Goal: Task Accomplishment & Management: Use online tool/utility

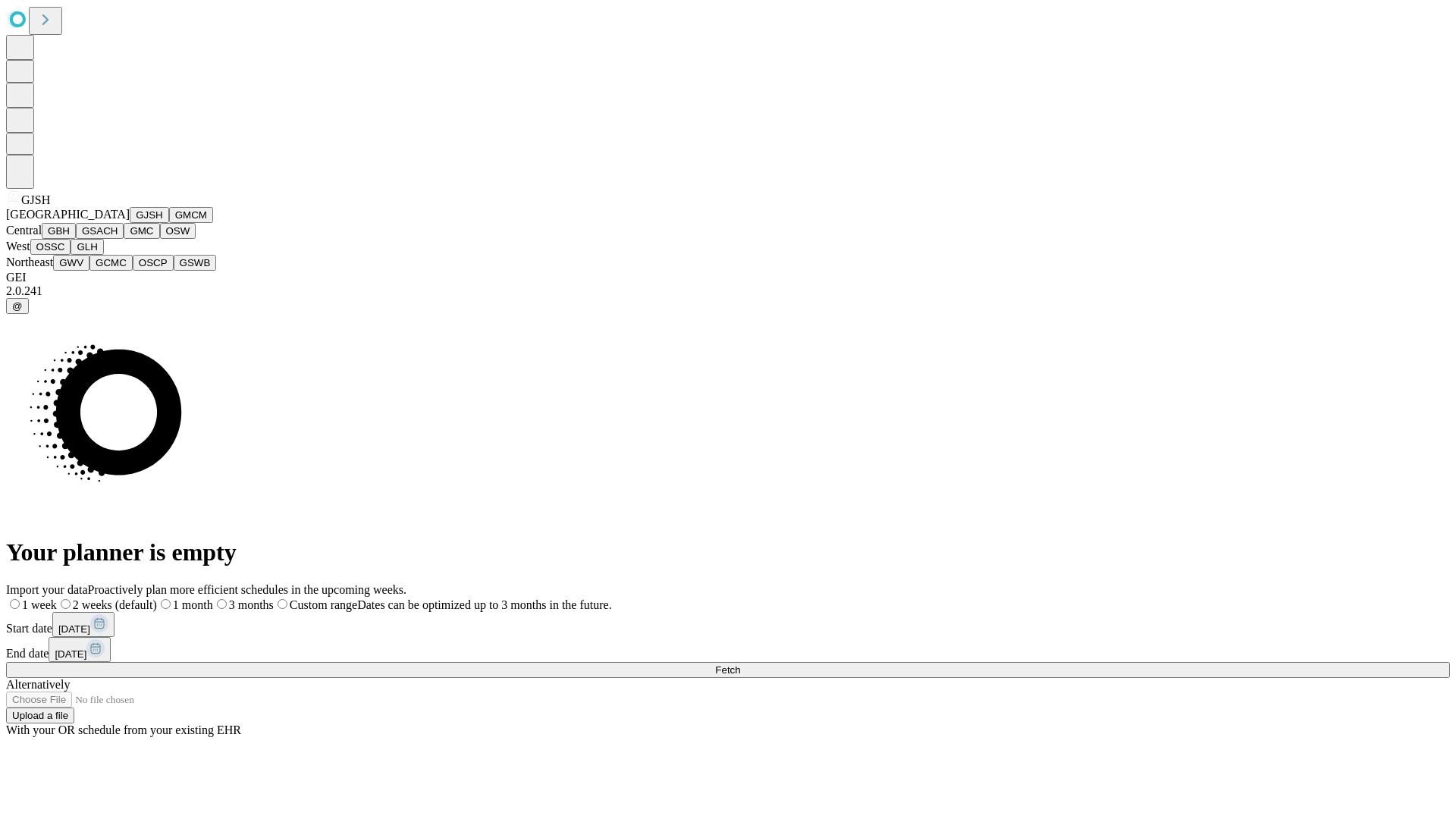
click at [129, 223] on button "GJSH" at bounding box center [149, 216] width 40 height 16
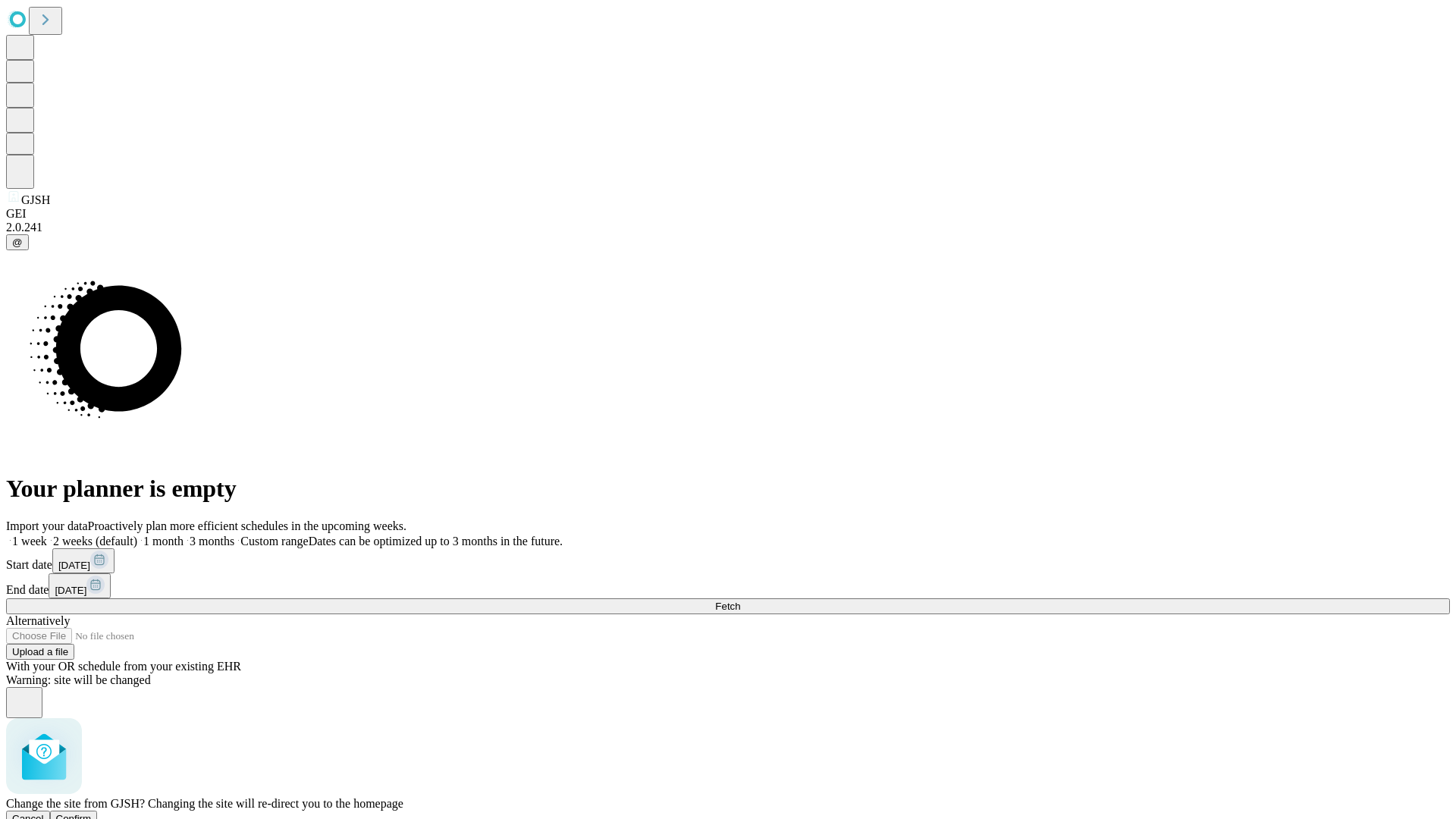
click at [91, 814] on span "Confirm" at bounding box center [73, 819] width 35 height 12
click at [184, 535] on label "1 month" at bounding box center [160, 541] width 46 height 13
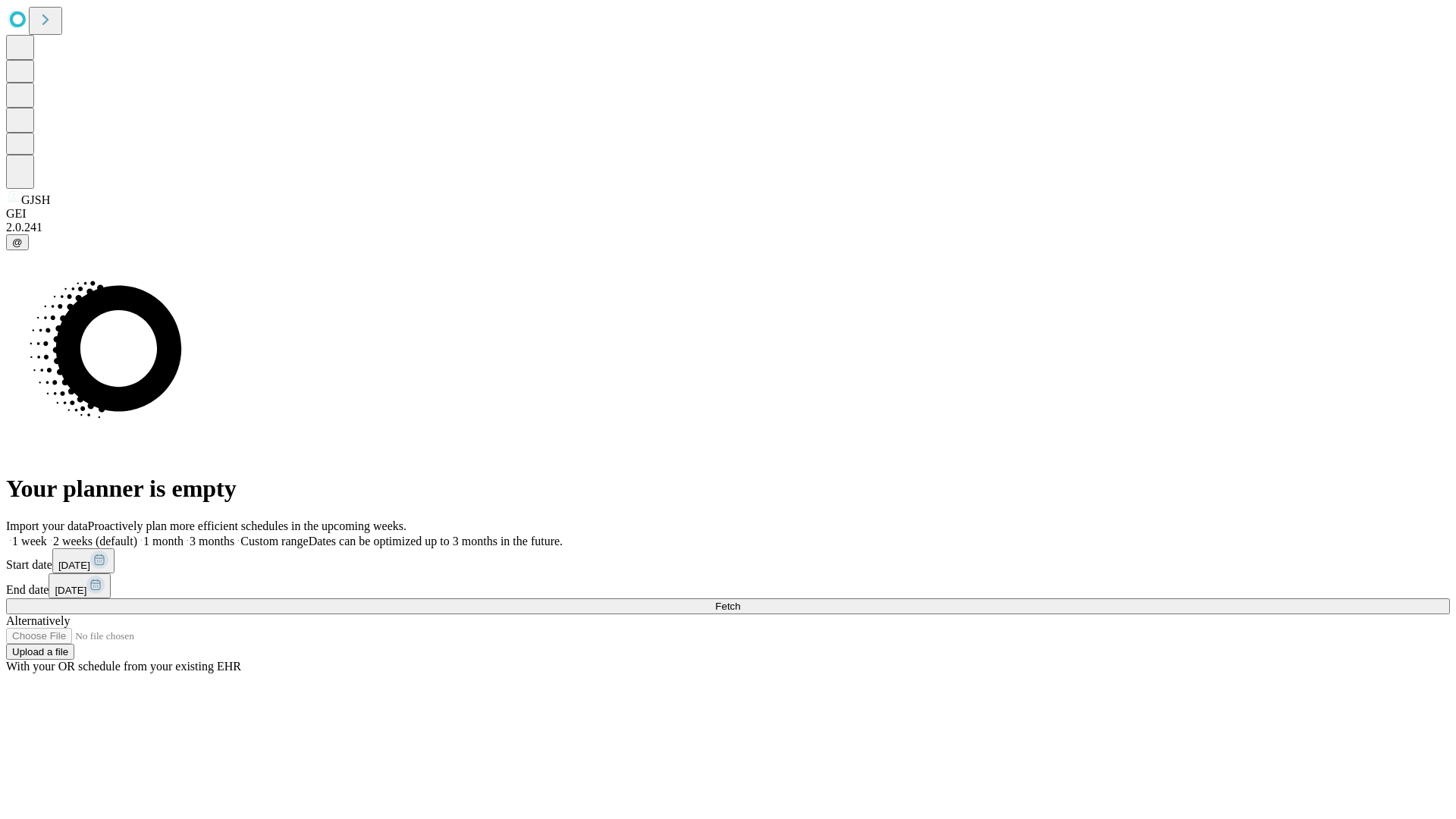
click at [740, 601] on span "Fetch" at bounding box center [728, 606] width 25 height 12
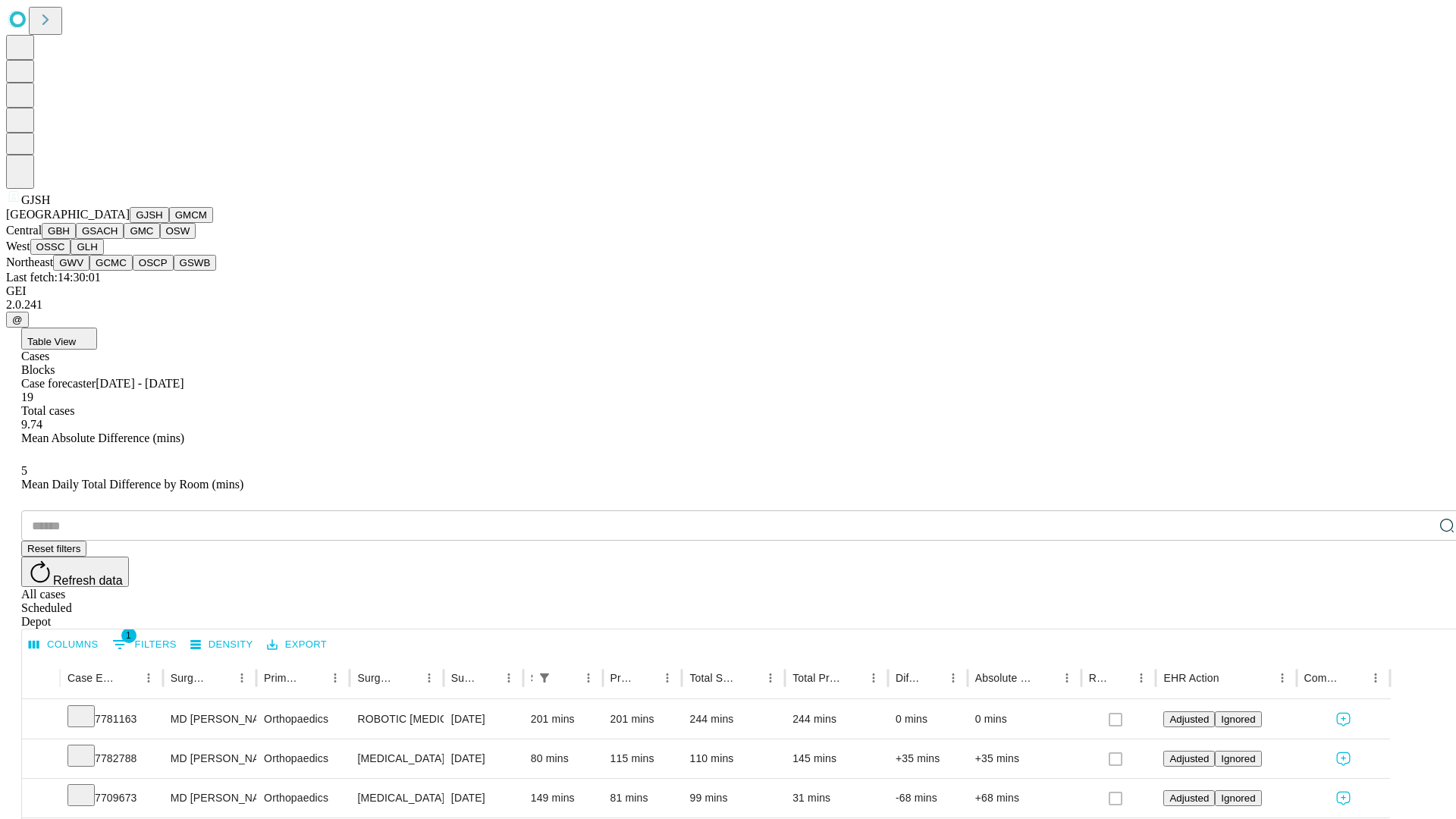
click at [169, 223] on button "GMCM" at bounding box center [191, 216] width 44 height 16
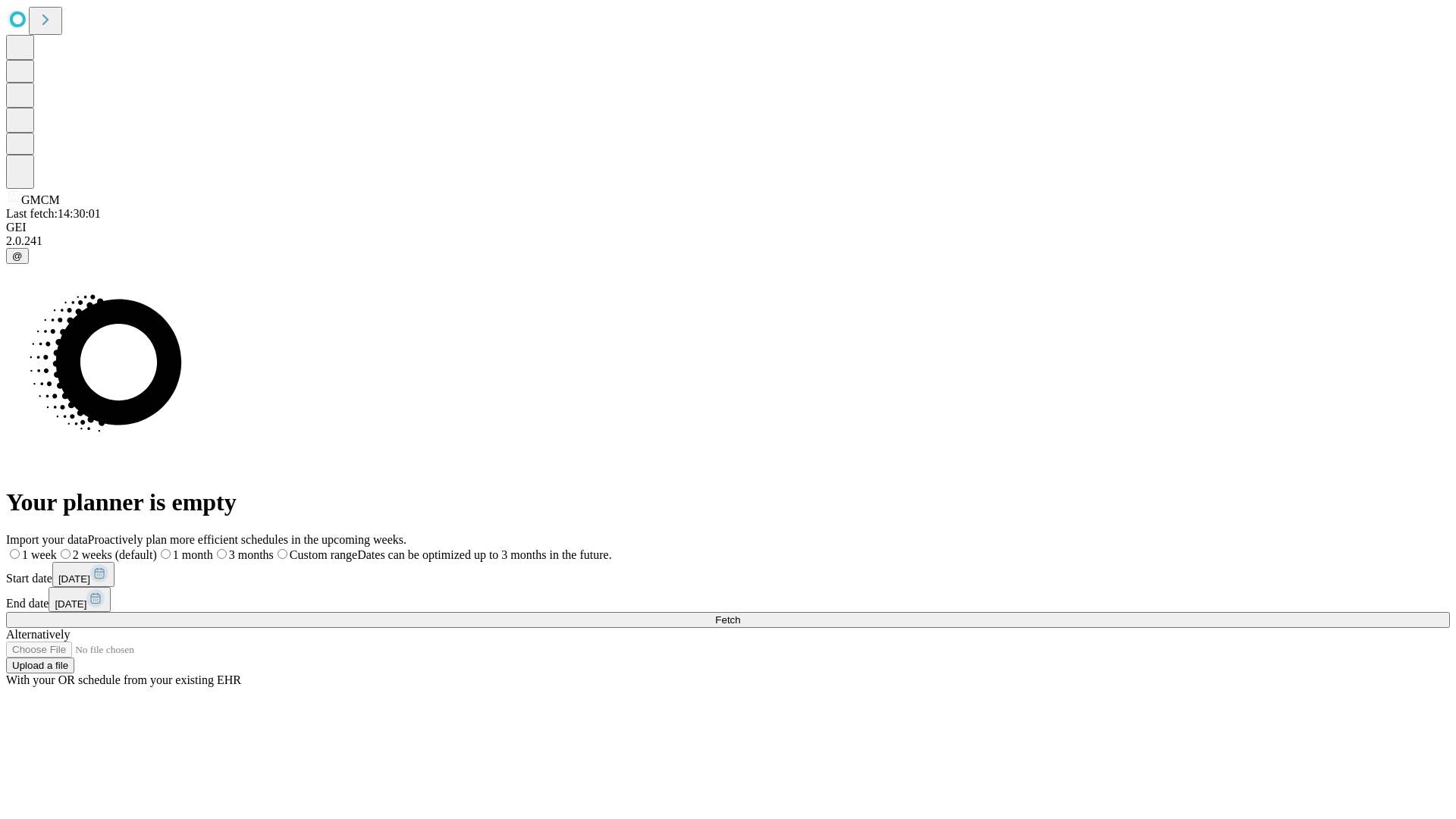
click at [213, 548] on label "1 month" at bounding box center [185, 554] width 56 height 13
click at [740, 614] on span "Fetch" at bounding box center [728, 620] width 25 height 12
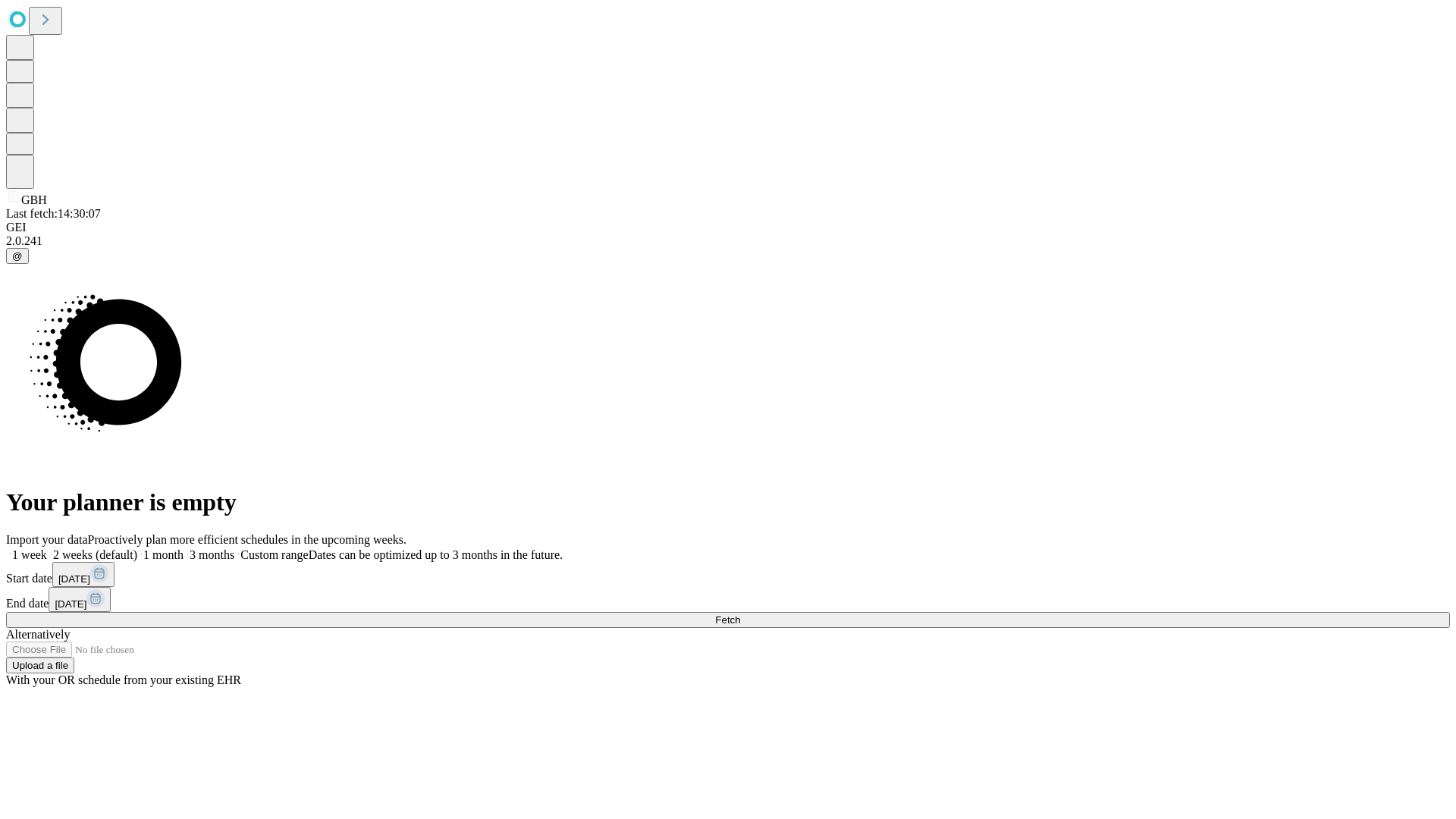
click at [184, 548] on label "1 month" at bounding box center [160, 554] width 46 height 13
click at [740, 614] on span "Fetch" at bounding box center [728, 620] width 25 height 12
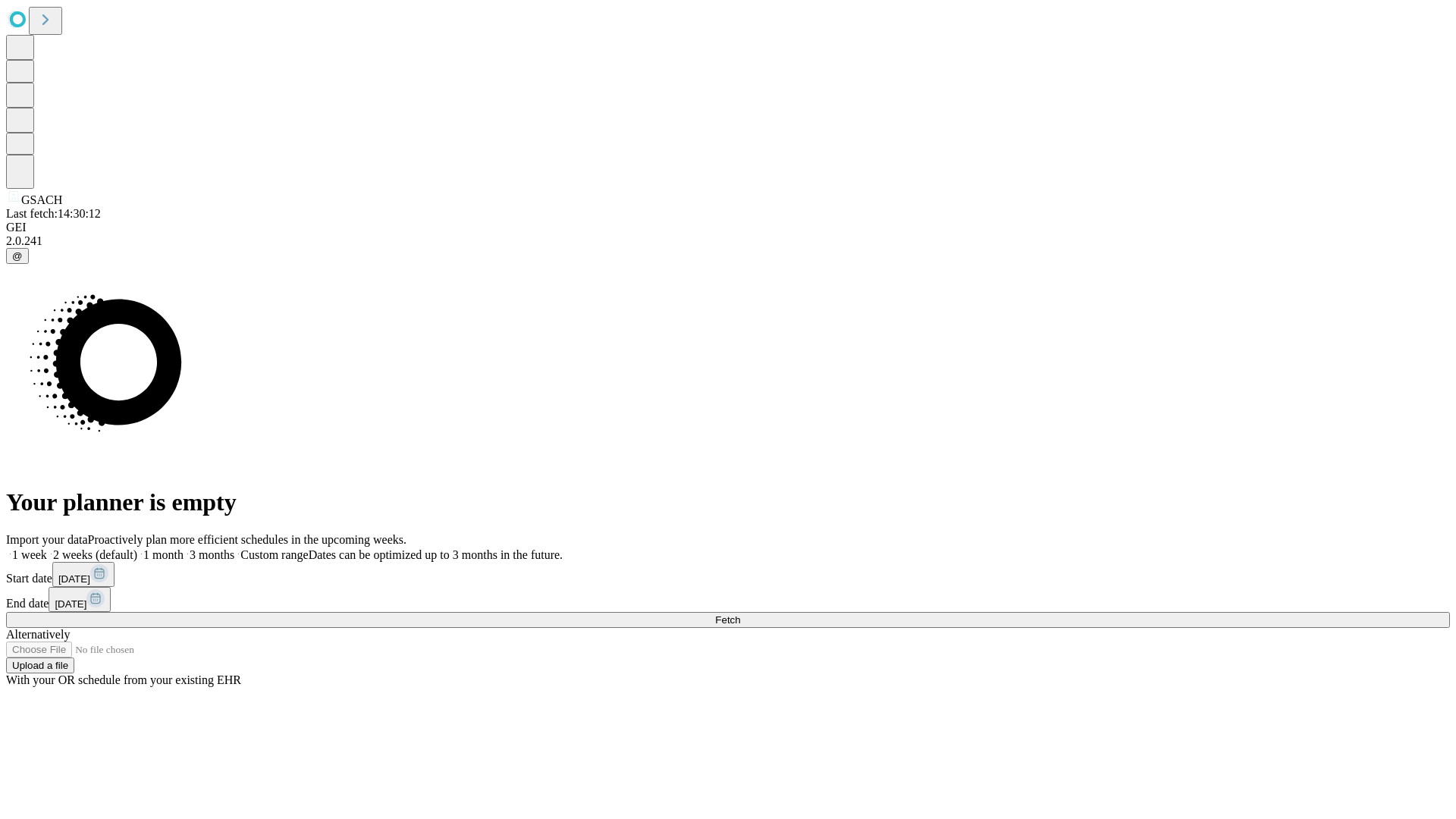
click at [184, 548] on label "1 month" at bounding box center [160, 554] width 46 height 13
click at [740, 614] on span "Fetch" at bounding box center [728, 620] width 25 height 12
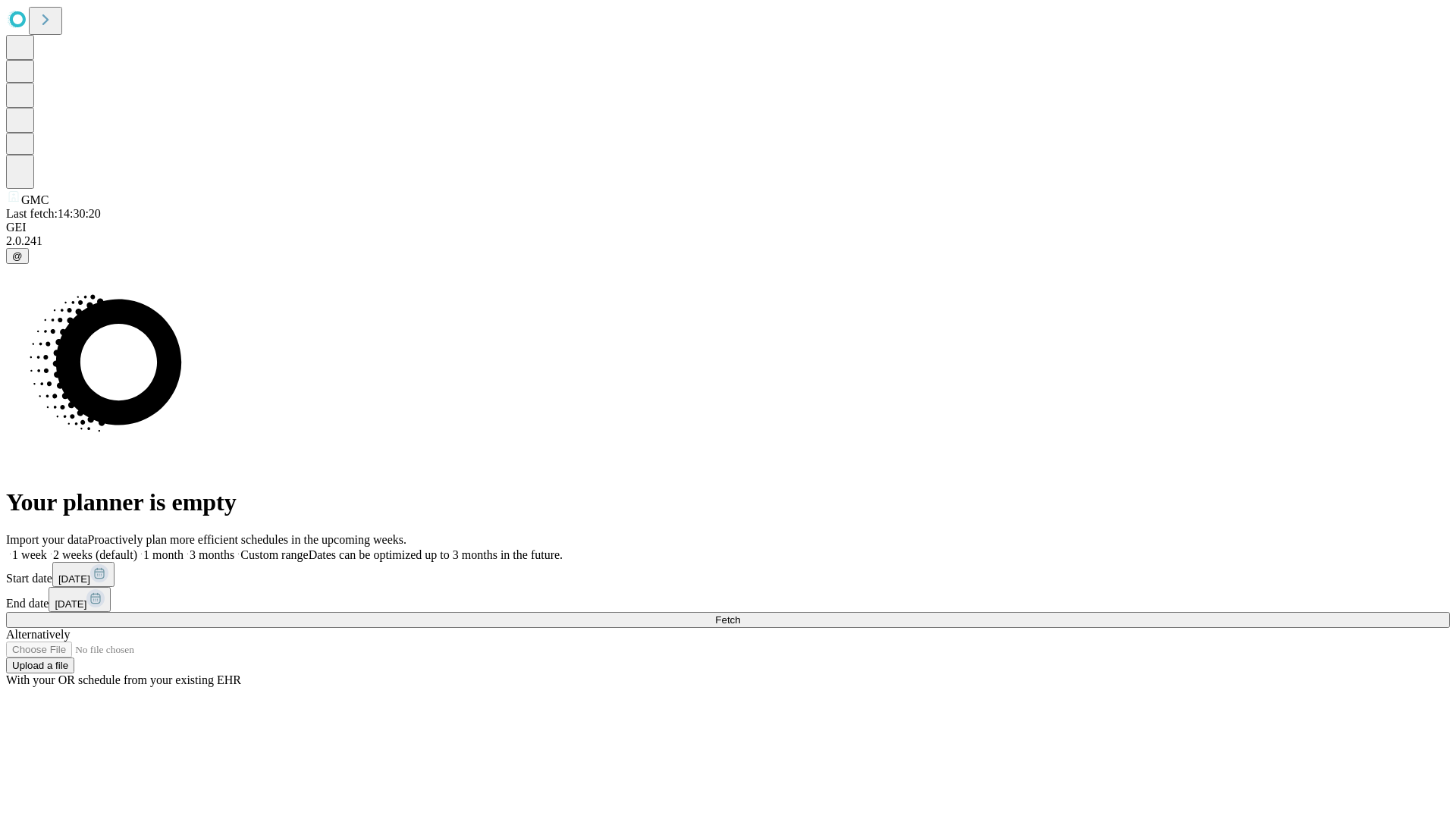
click at [184, 548] on label "1 month" at bounding box center [160, 554] width 46 height 13
click at [740, 614] on span "Fetch" at bounding box center [728, 620] width 25 height 12
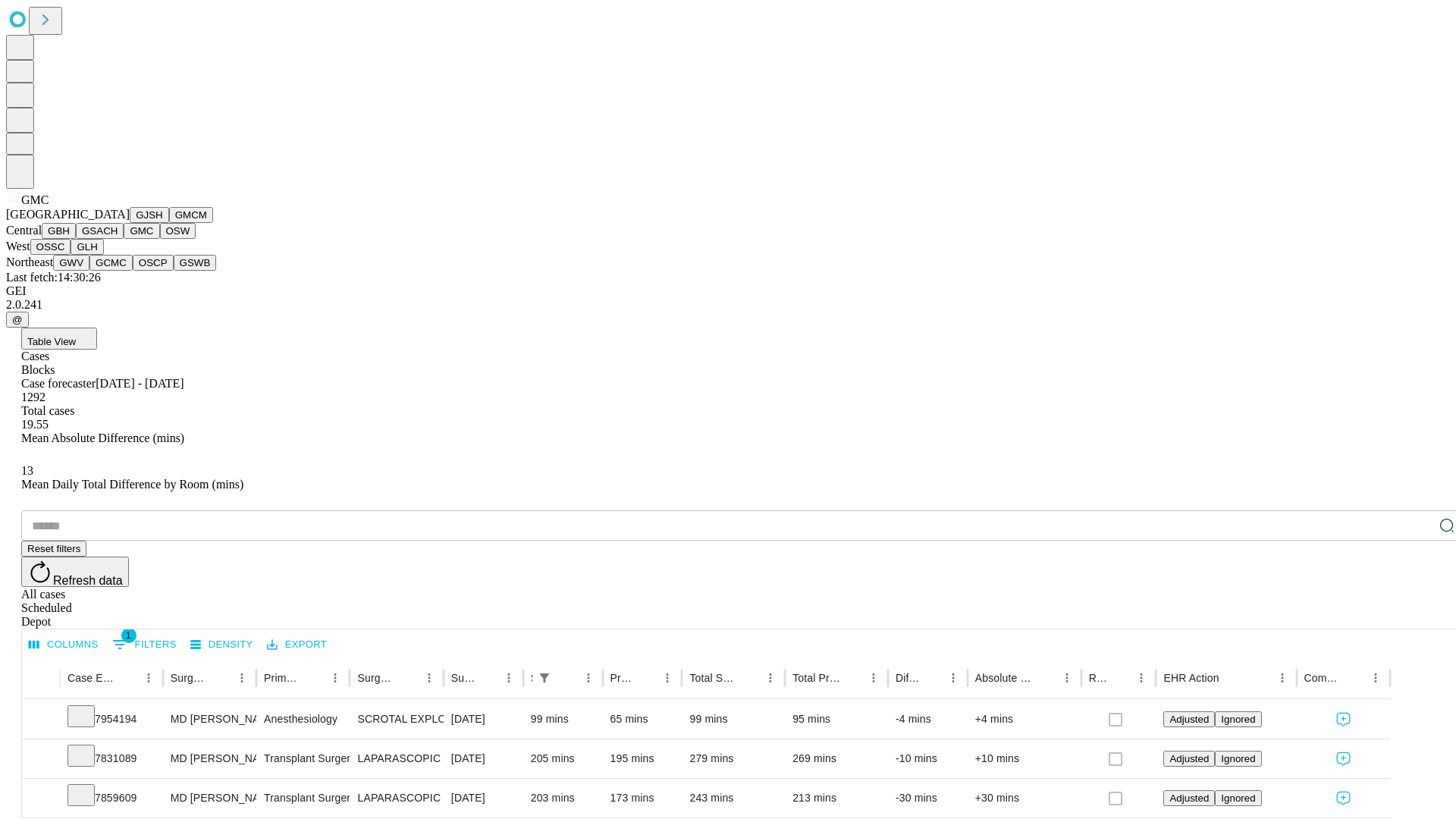
click at [160, 239] on button "OSW" at bounding box center [178, 231] width 36 height 16
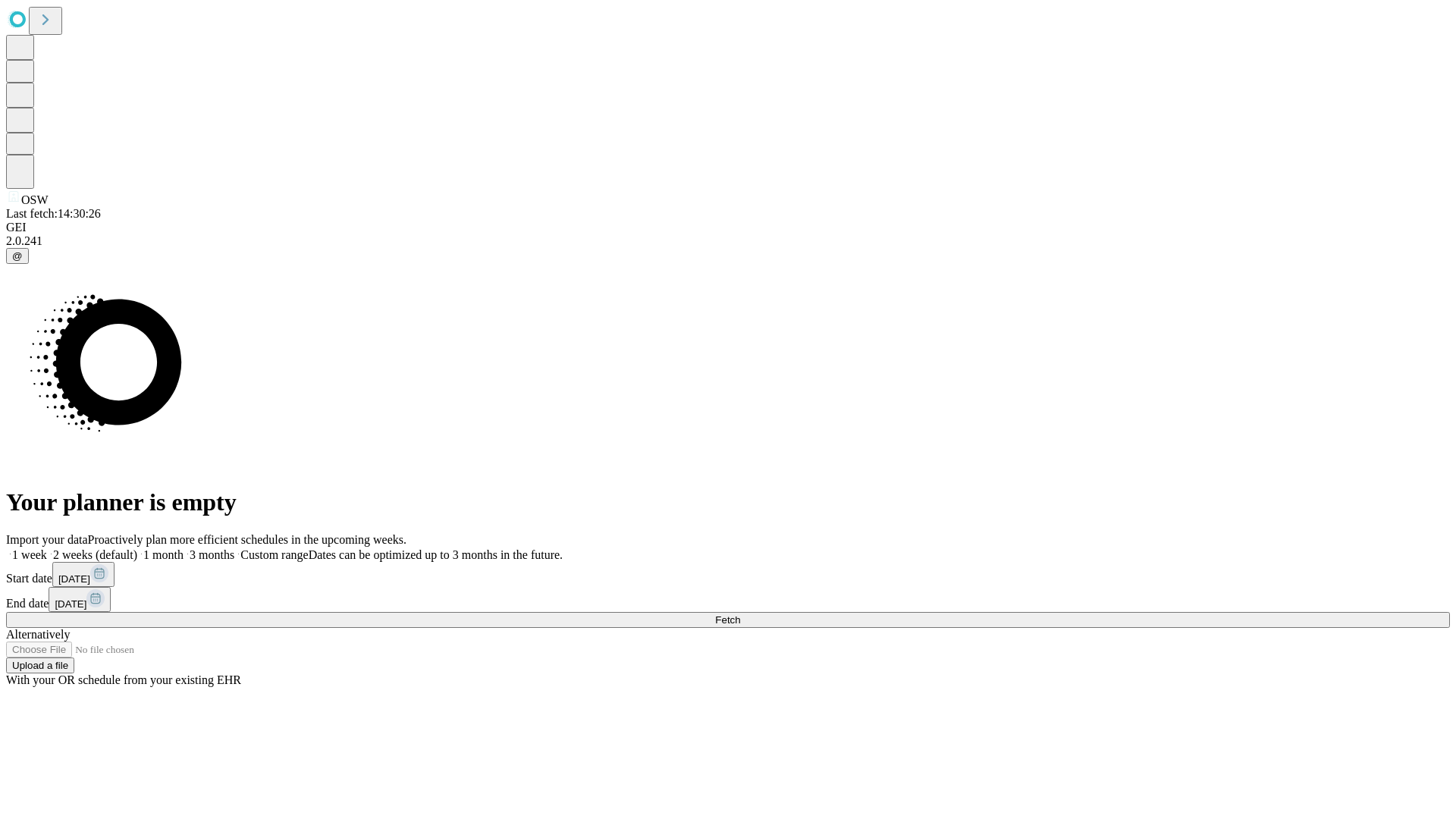
click at [184, 548] on label "1 month" at bounding box center [160, 554] width 46 height 13
click at [740, 614] on span "Fetch" at bounding box center [728, 620] width 25 height 12
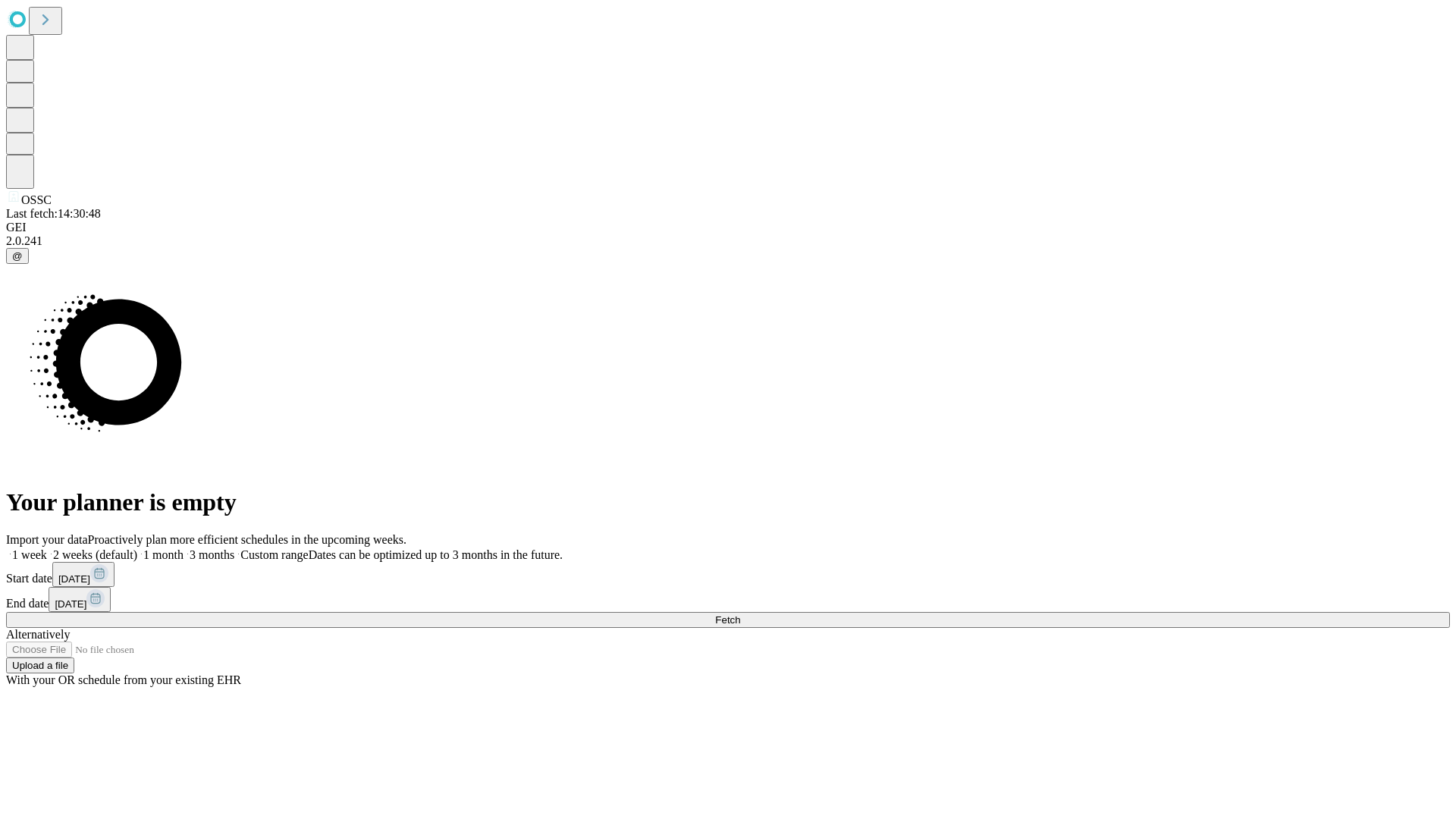
click at [184, 548] on label "1 month" at bounding box center [160, 554] width 46 height 13
click at [740, 614] on span "Fetch" at bounding box center [728, 620] width 25 height 12
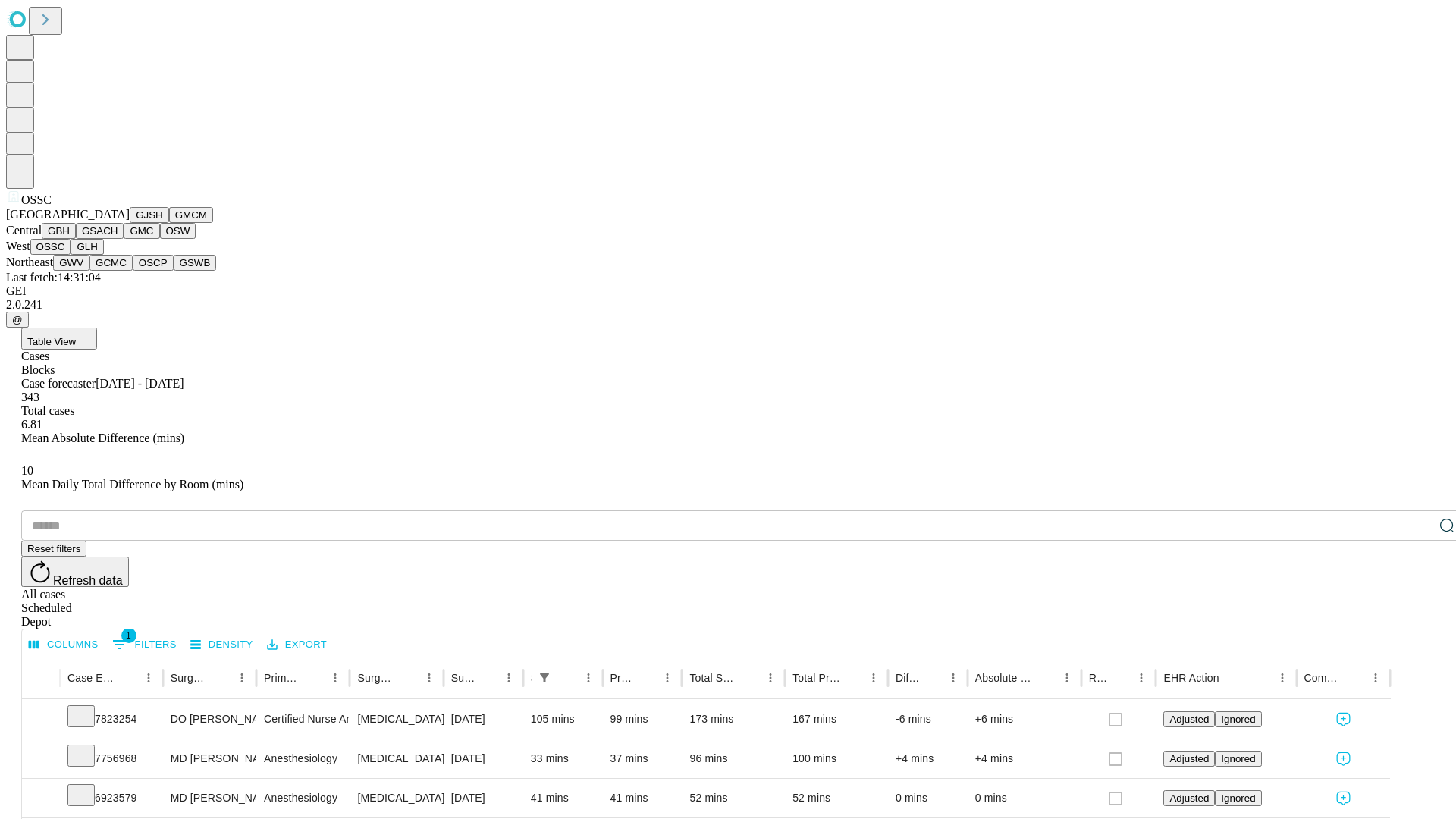
click at [103, 255] on button "GLH" at bounding box center [87, 247] width 33 height 16
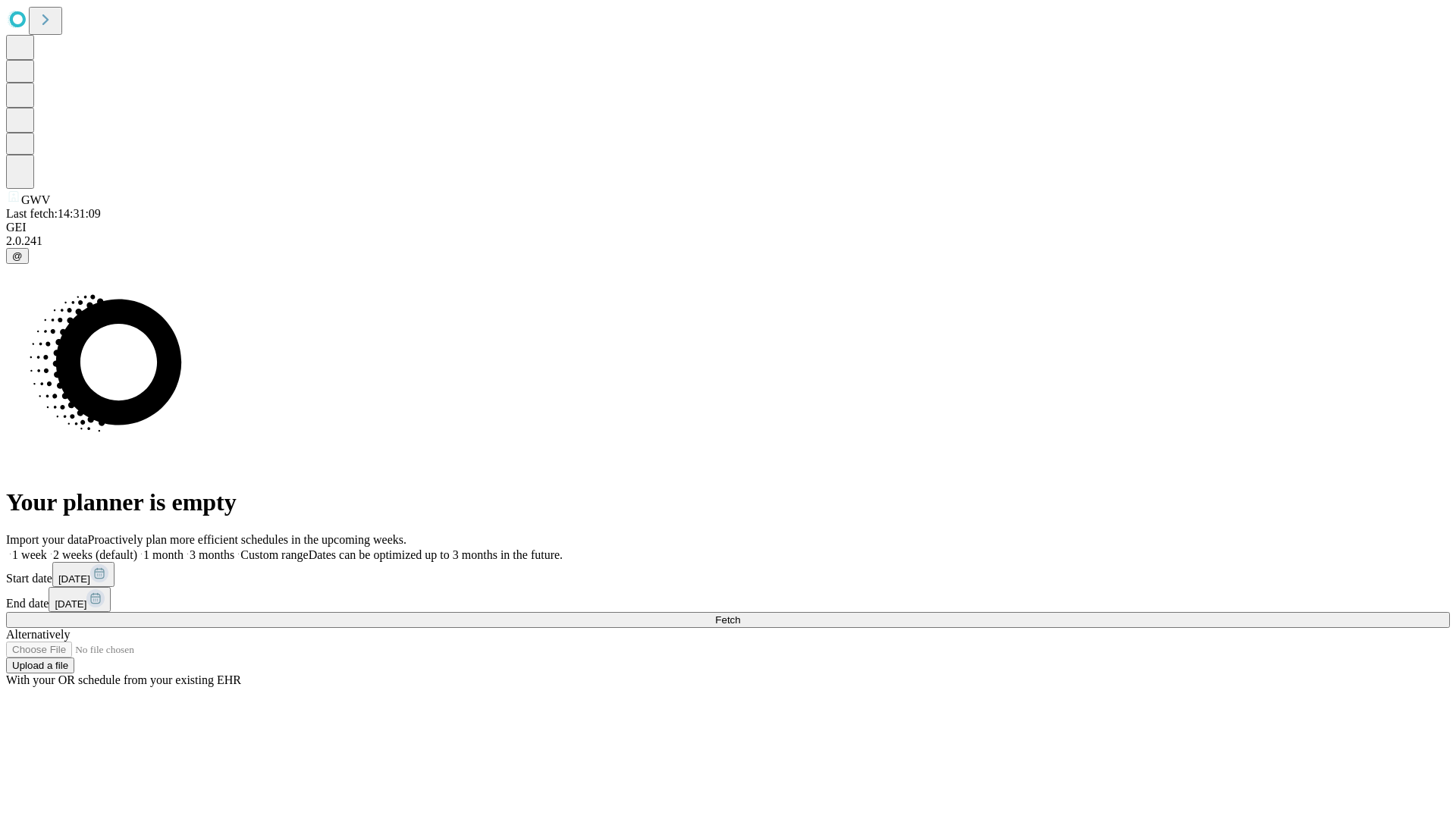
click at [184, 548] on label "1 month" at bounding box center [160, 554] width 46 height 13
click at [740, 614] on span "Fetch" at bounding box center [728, 620] width 25 height 12
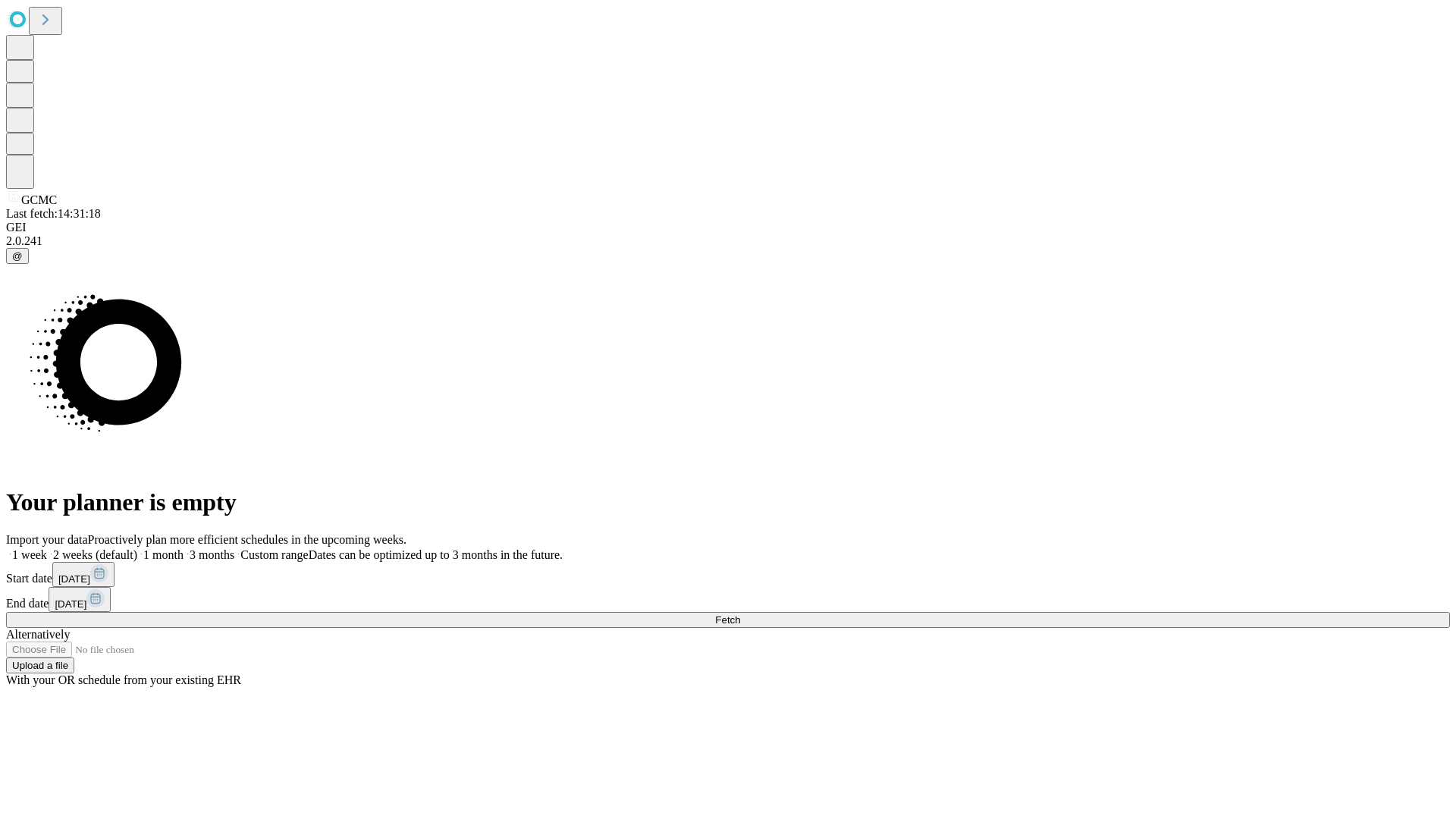
click at [184, 548] on label "1 month" at bounding box center [160, 554] width 46 height 13
click at [740, 614] on span "Fetch" at bounding box center [728, 620] width 25 height 12
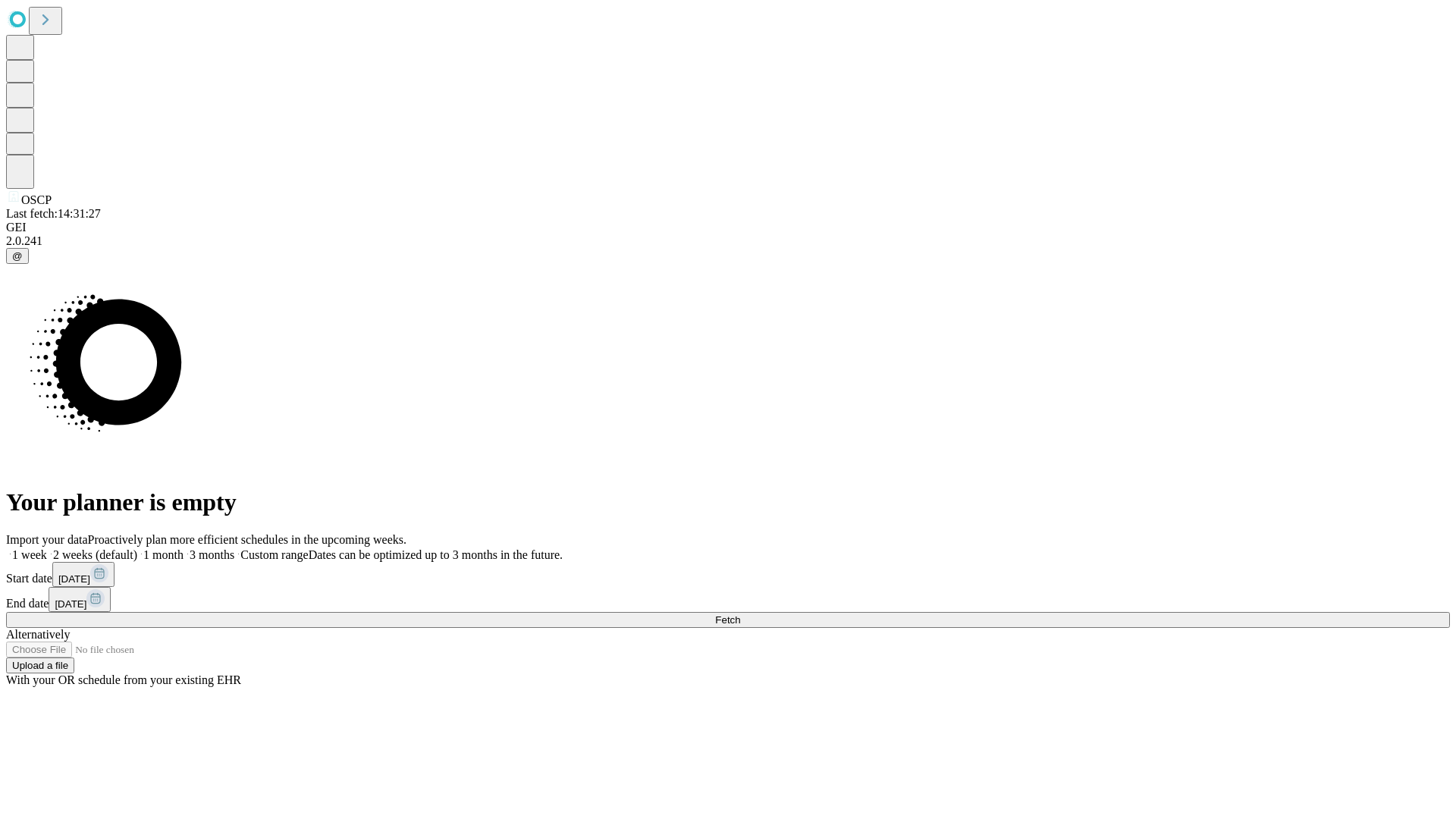
click at [184, 548] on label "1 month" at bounding box center [160, 554] width 46 height 13
click at [740, 614] on span "Fetch" at bounding box center [728, 620] width 25 height 12
